Goal: Navigation & Orientation: Understand site structure

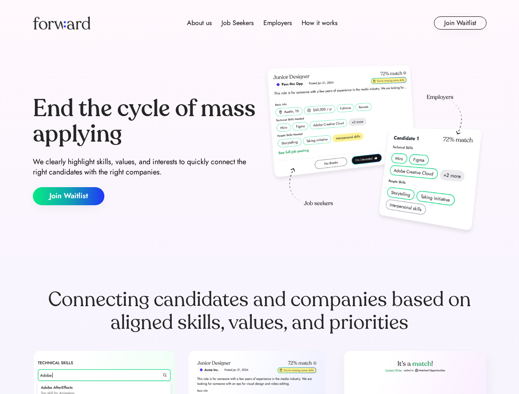
click at [259, 197] on div "End the cycle of mass applying We clearly highlight skills, values, and interes…" at bounding box center [260, 150] width 454 height 177
click at [260, 23] on div "About us Job Seekers Employers How it works" at bounding box center [262, 23] width 324 height 10
click at [62, 23] on img at bounding box center [62, 22] width 58 height 13
click at [262, 23] on div "About us Job Seekers Employers How it works" at bounding box center [262, 23] width 324 height 10
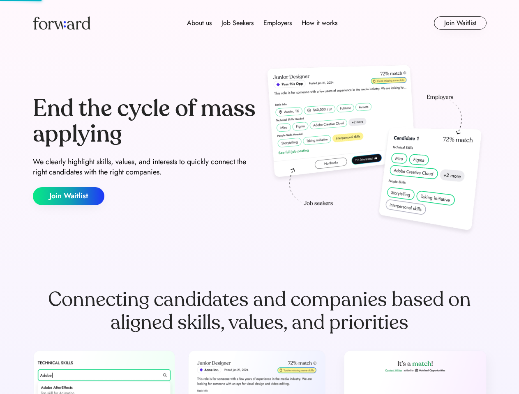
click at [199, 23] on div "About us" at bounding box center [199, 23] width 25 height 10
click at [238, 23] on div "Job Seekers" at bounding box center [237, 23] width 32 height 10
click at [277, 23] on div "Employers" at bounding box center [277, 23] width 28 height 10
click at [319, 23] on div "How it works" at bounding box center [320, 23] width 36 height 10
click at [460, 23] on button "Join Waitlist" at bounding box center [460, 22] width 53 height 13
